Goal: Find specific page/section: Find specific page/section

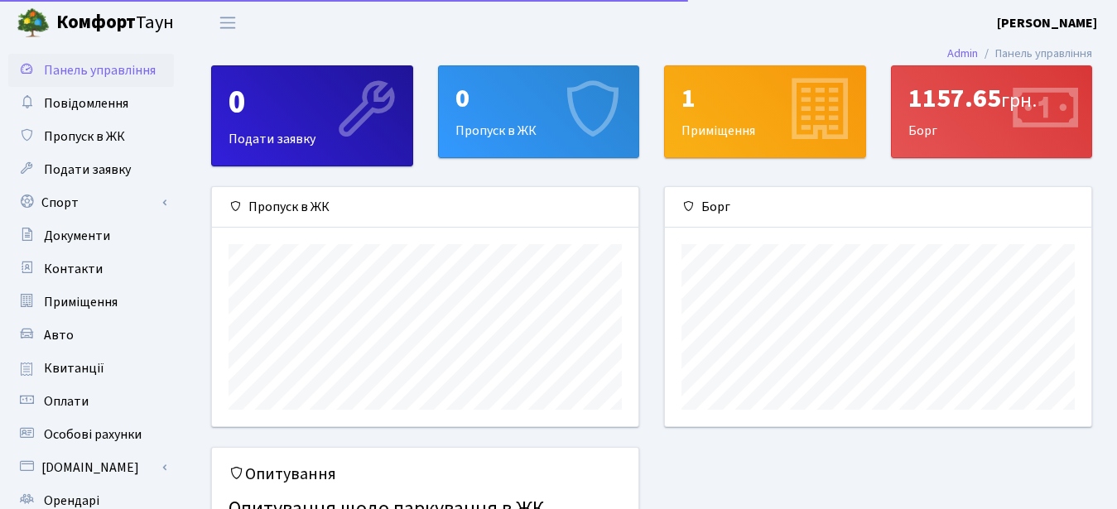
scroll to position [239, 426]
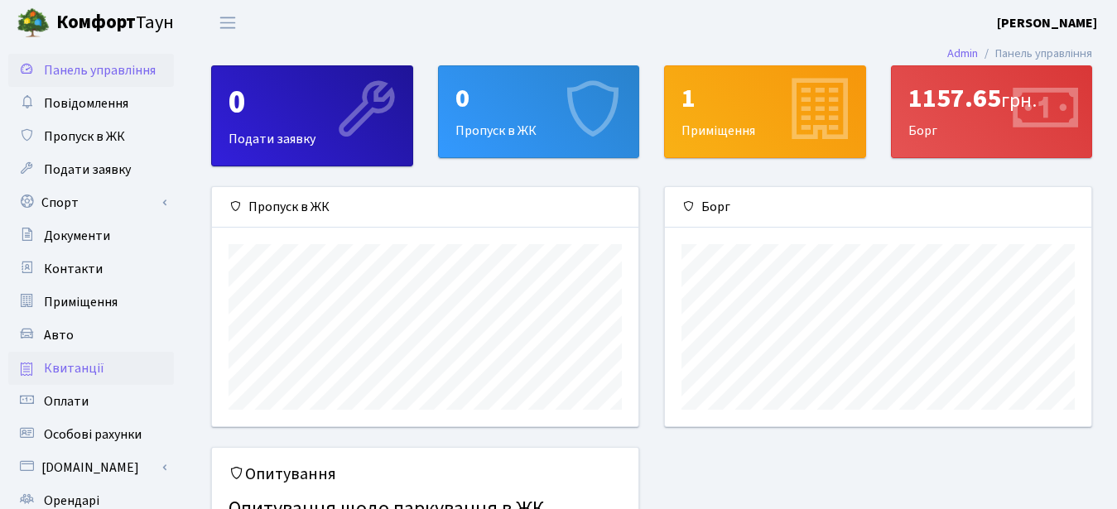
click at [78, 363] on span "Квитанції" at bounding box center [74, 368] width 60 height 18
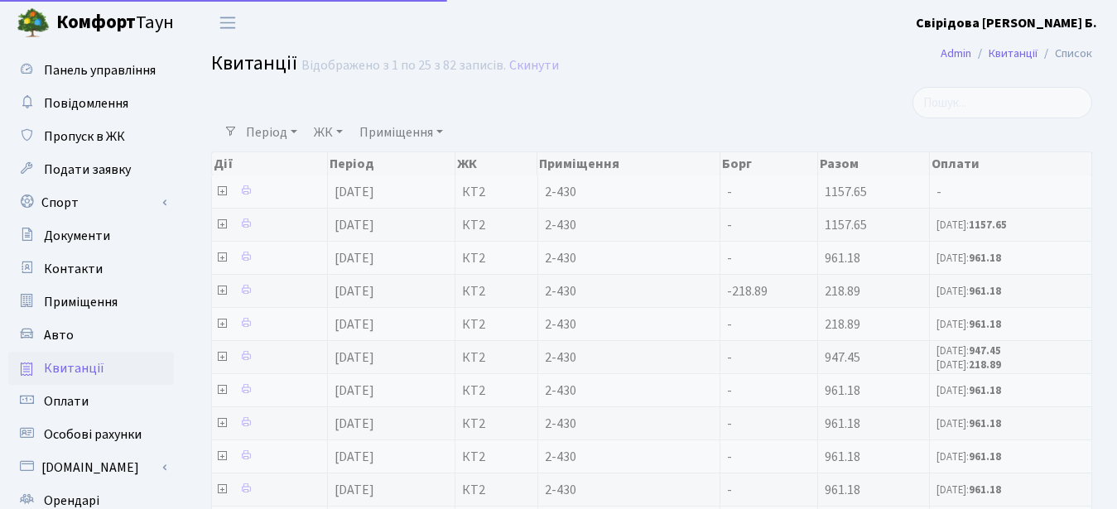
select select "25"
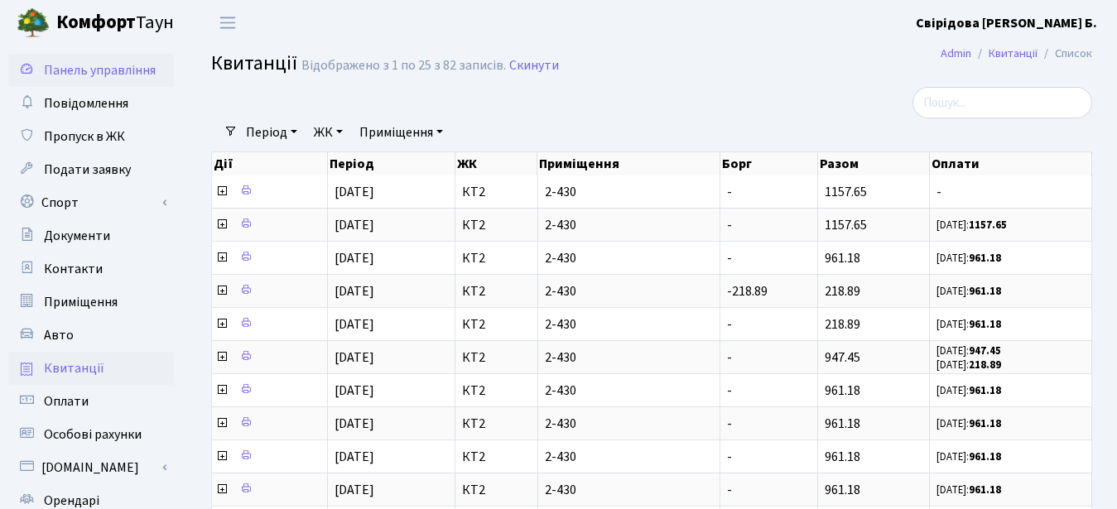
click at [91, 71] on span "Панель управління" at bounding box center [100, 70] width 112 height 18
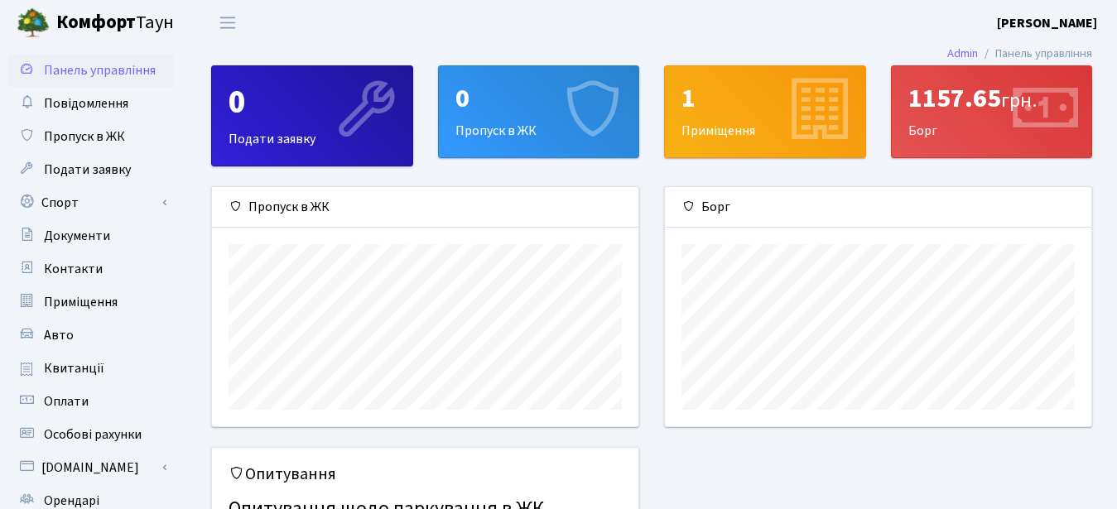
scroll to position [239, 426]
